Goal: Task Accomplishment & Management: Complete application form

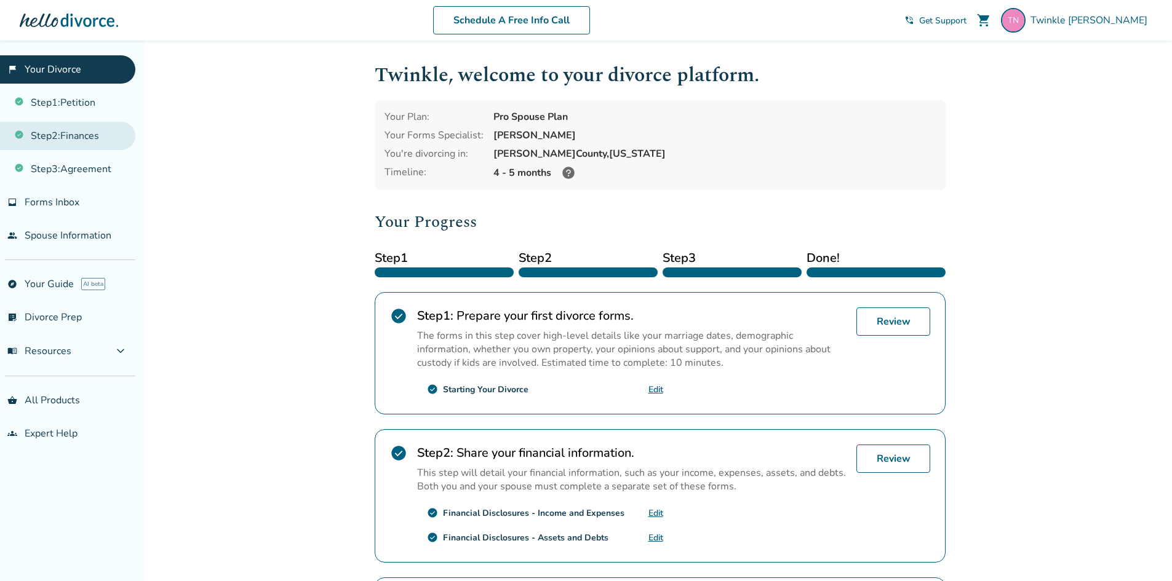
click at [63, 135] on link "Step 2 : Finances" at bounding box center [67, 136] width 135 height 28
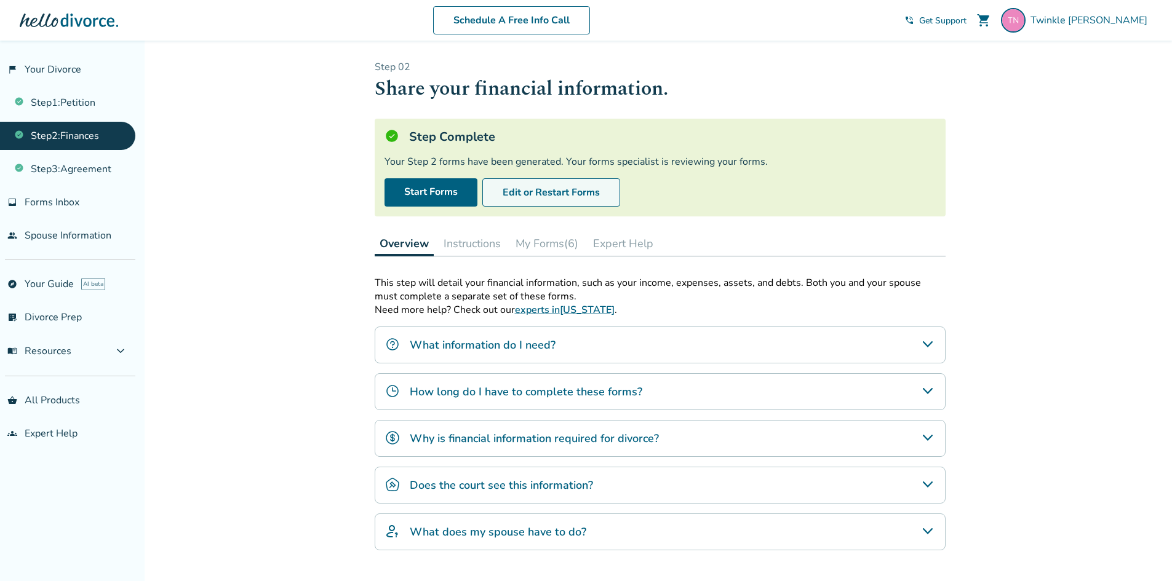
click at [540, 195] on button "Edit or Restart Forms" at bounding box center [551, 192] width 138 height 28
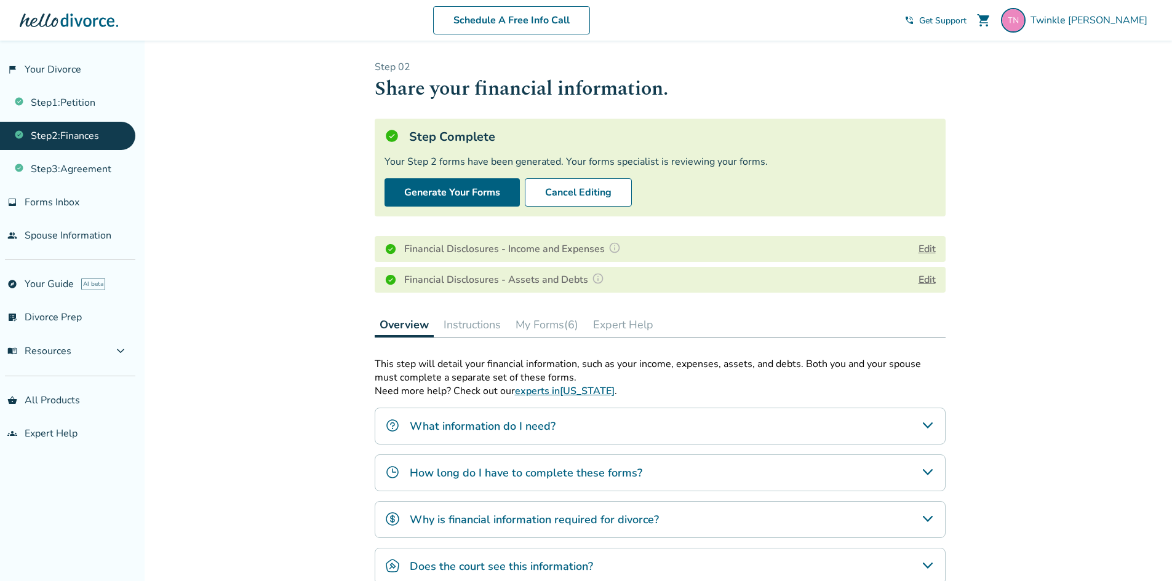
click at [926, 281] on button "Edit" at bounding box center [927, 280] width 17 height 15
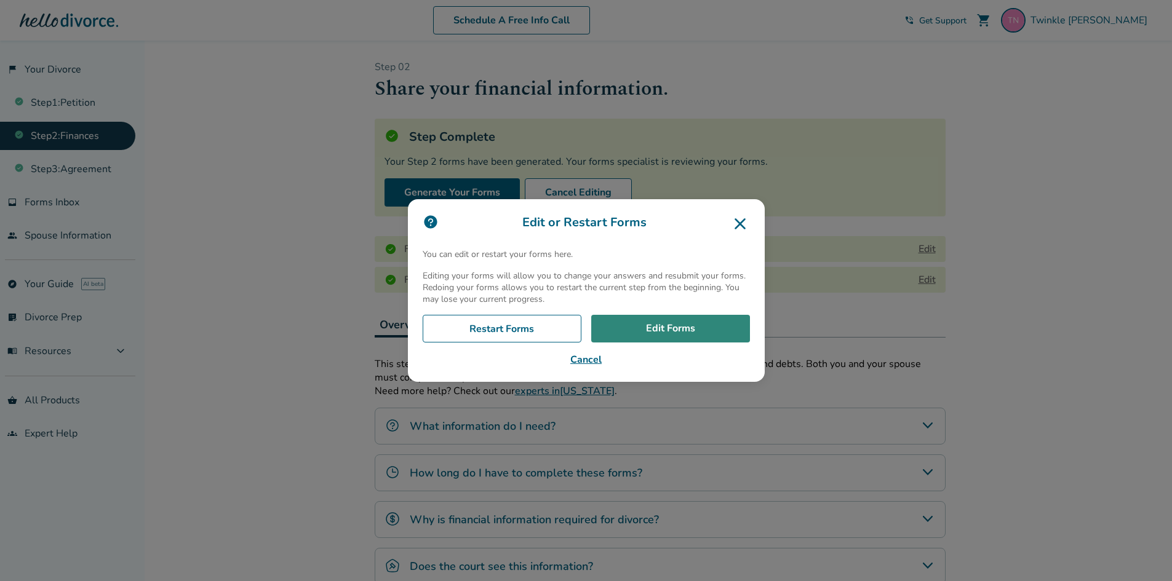
click at [645, 323] on link "Edit Forms" at bounding box center [670, 329] width 159 height 28
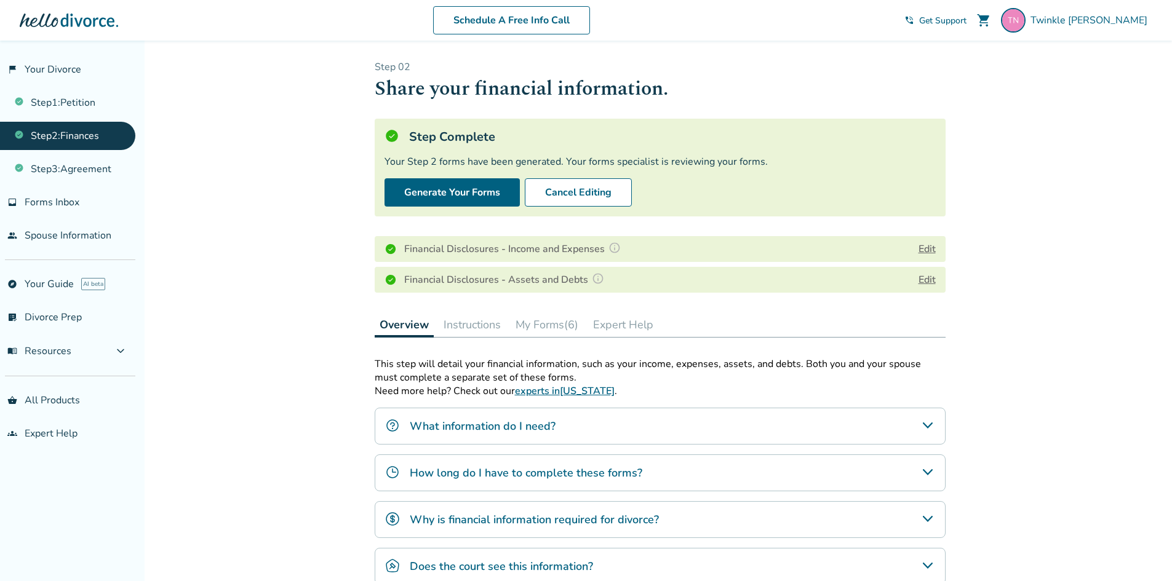
click at [923, 245] on button "Edit" at bounding box center [927, 249] width 17 height 15
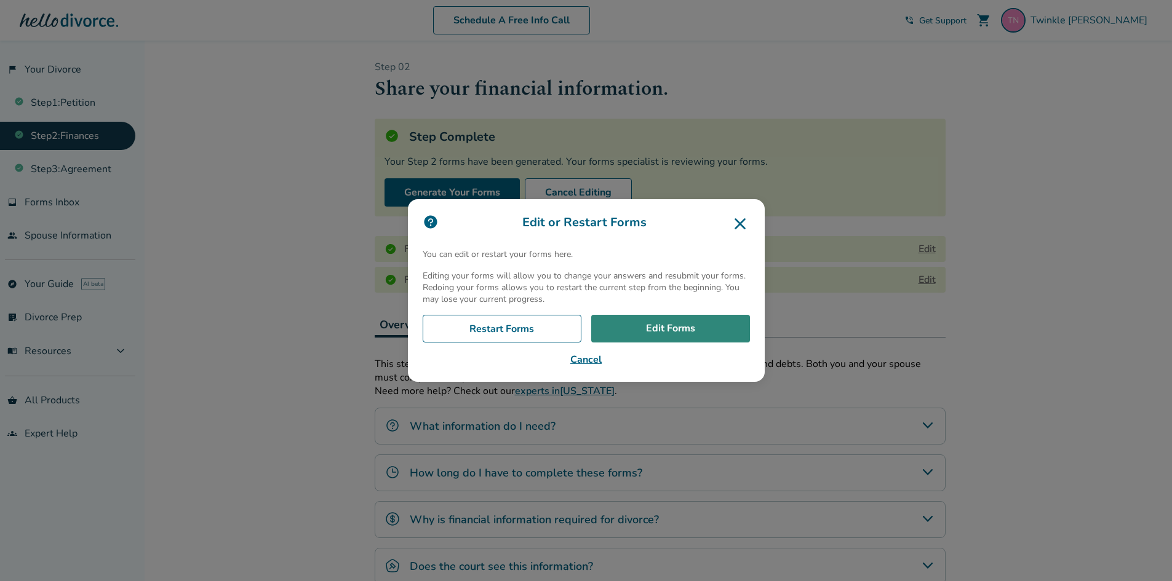
click at [642, 336] on link "Edit Forms" at bounding box center [670, 329] width 159 height 28
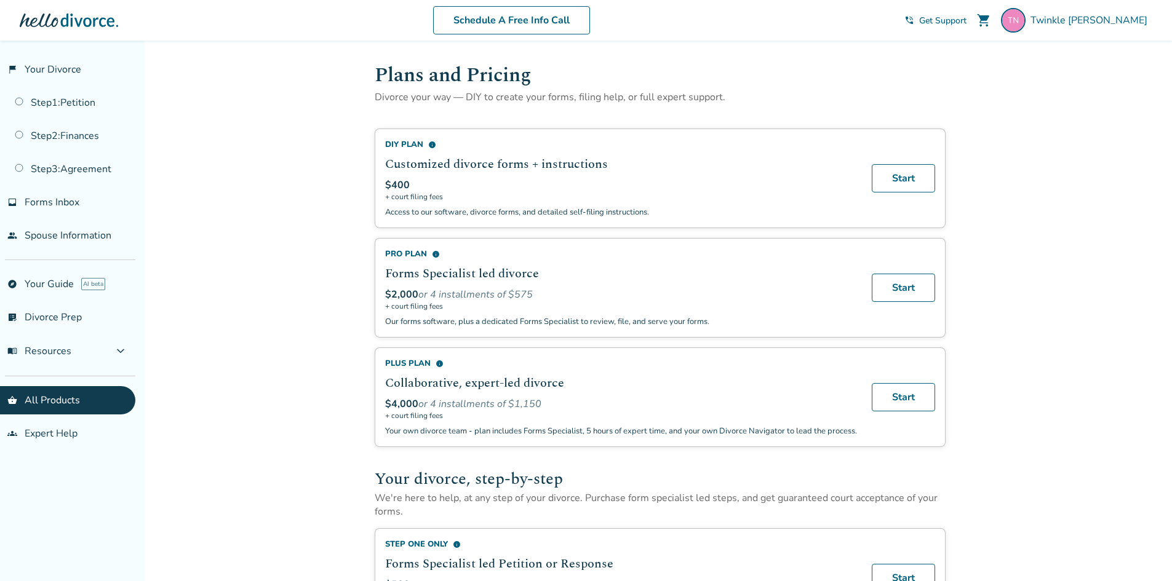
click at [69, 25] on div at bounding box center [69, 20] width 98 height 25
click at [48, 66] on link "flag_2 Your Divorce" at bounding box center [67, 69] width 135 height 28
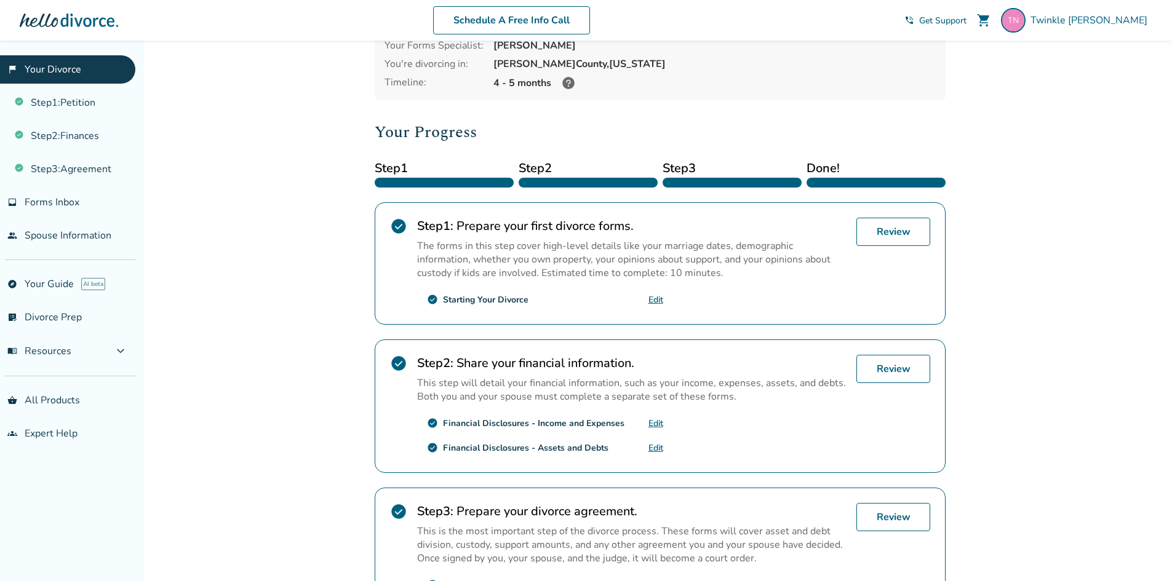
scroll to position [185, 0]
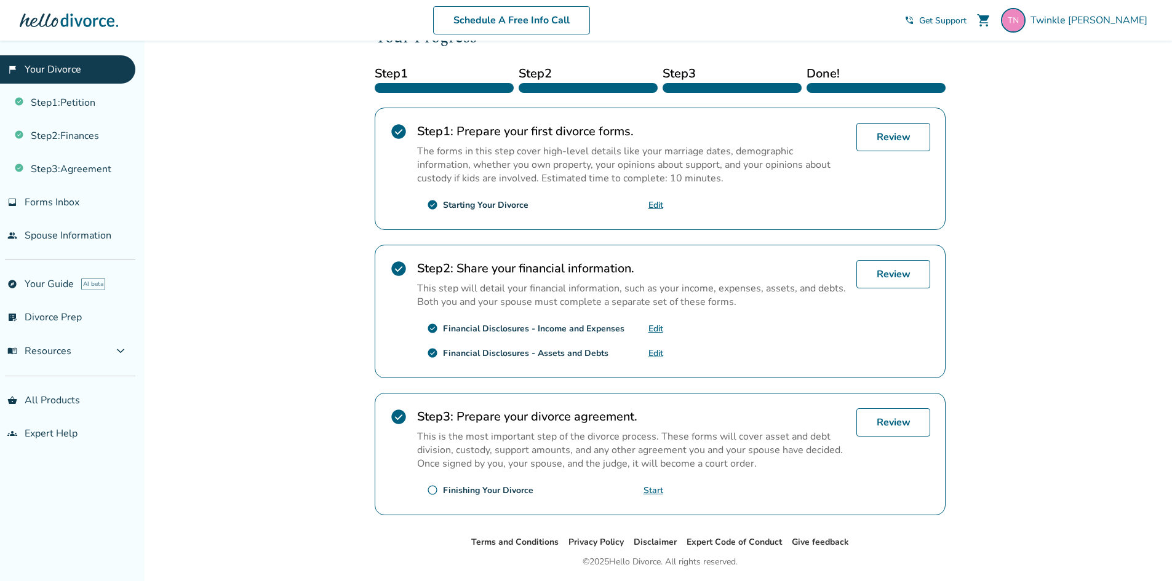
click at [651, 352] on link "Edit" at bounding box center [655, 354] width 15 height 12
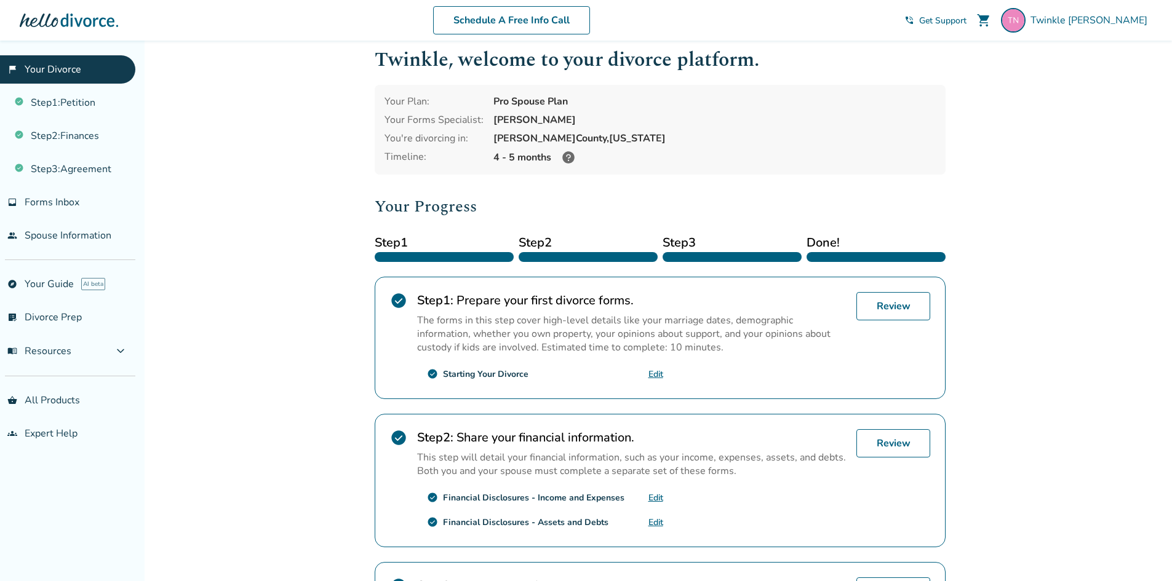
scroll to position [0, 0]
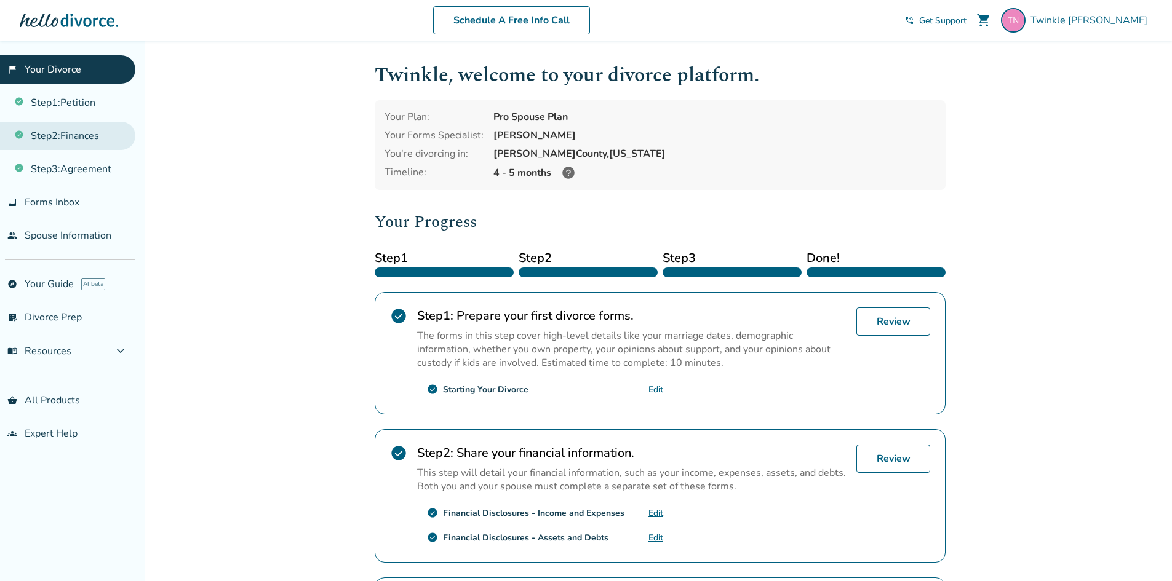
click at [70, 135] on link "Step 2 : Finances" at bounding box center [67, 136] width 135 height 28
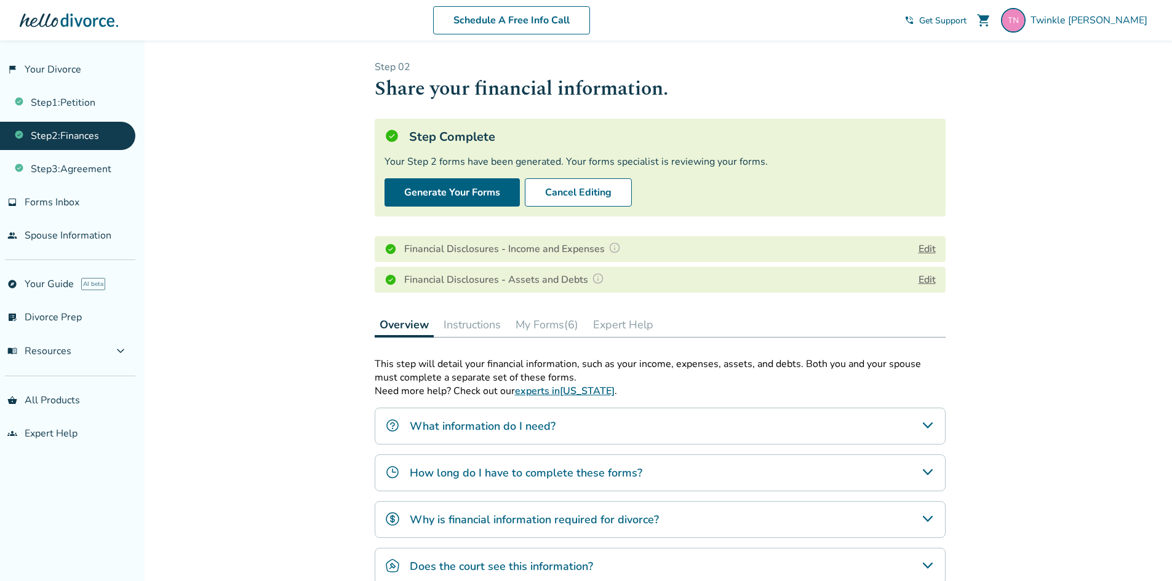
click at [556, 316] on button "My Forms (6)" at bounding box center [547, 325] width 73 height 25
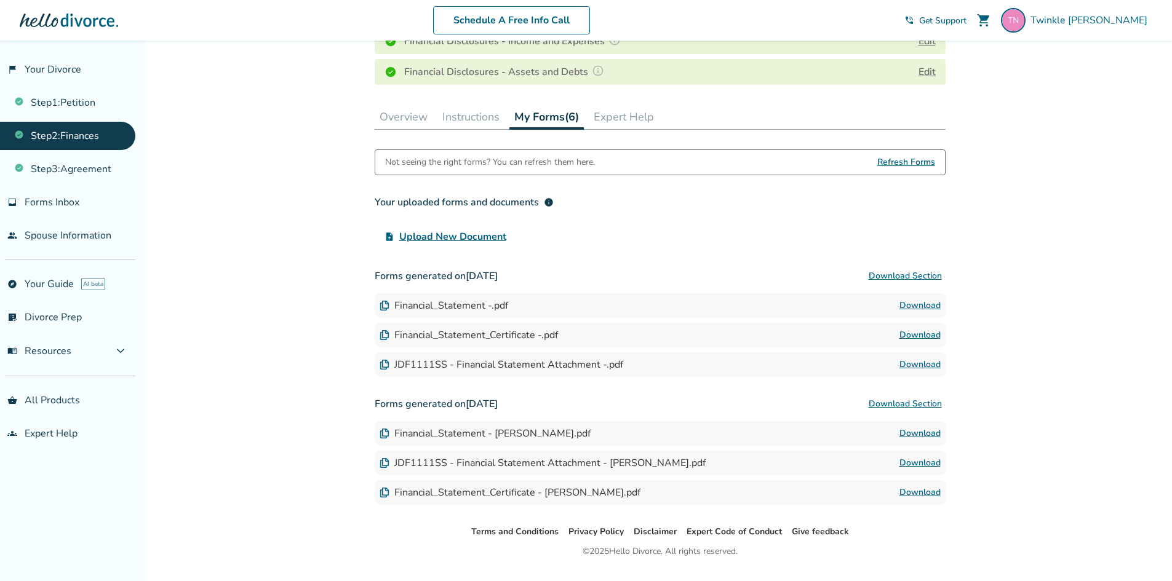
scroll to position [237, 0]
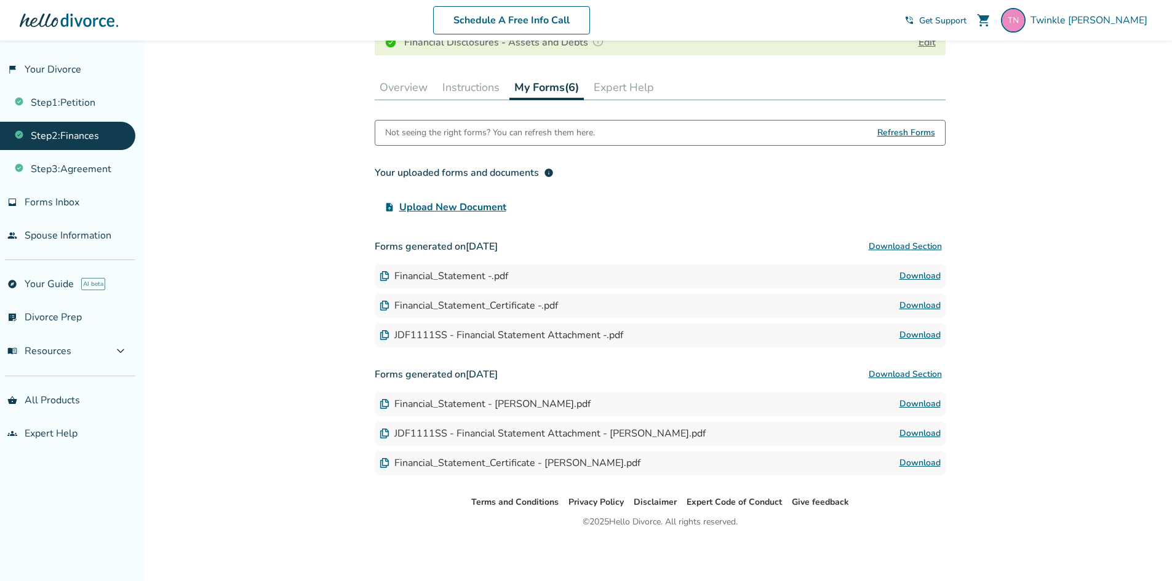
click at [922, 279] on link "Download" at bounding box center [919, 276] width 41 height 15
